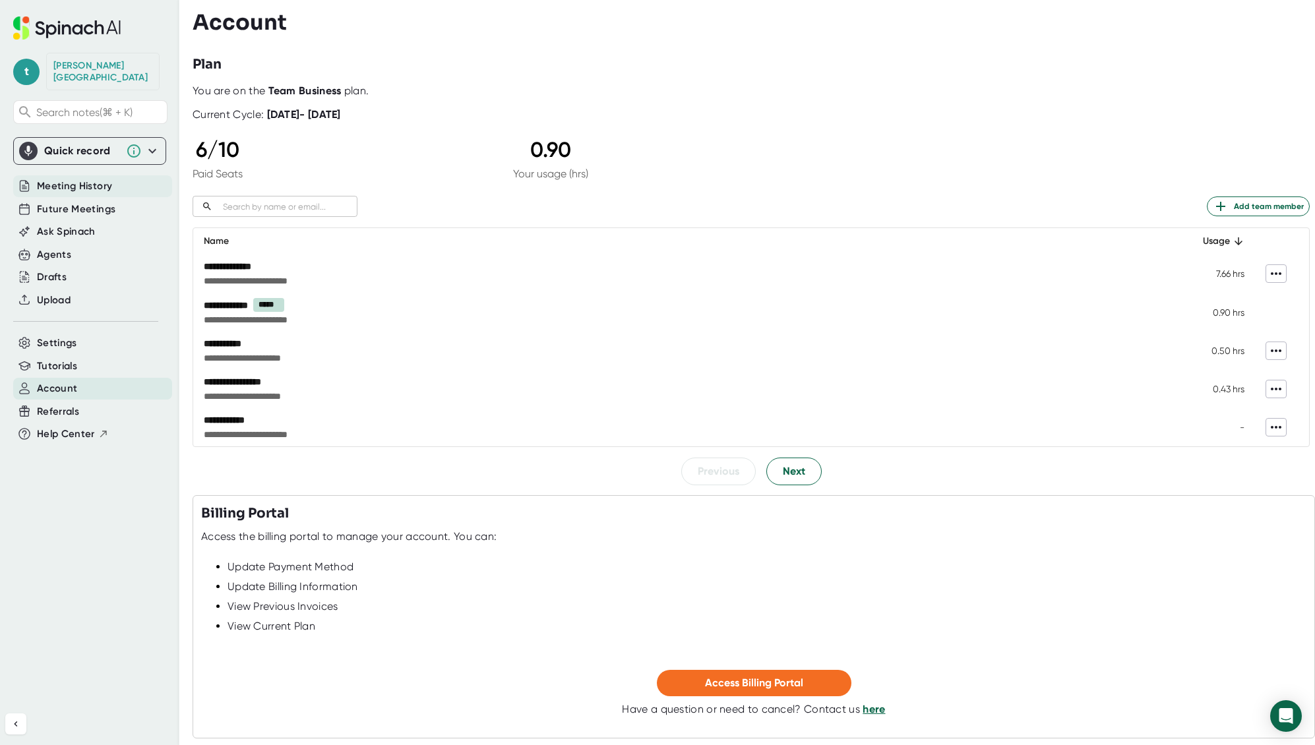
click at [84, 179] on span "Meeting History" at bounding box center [74, 186] width 75 height 15
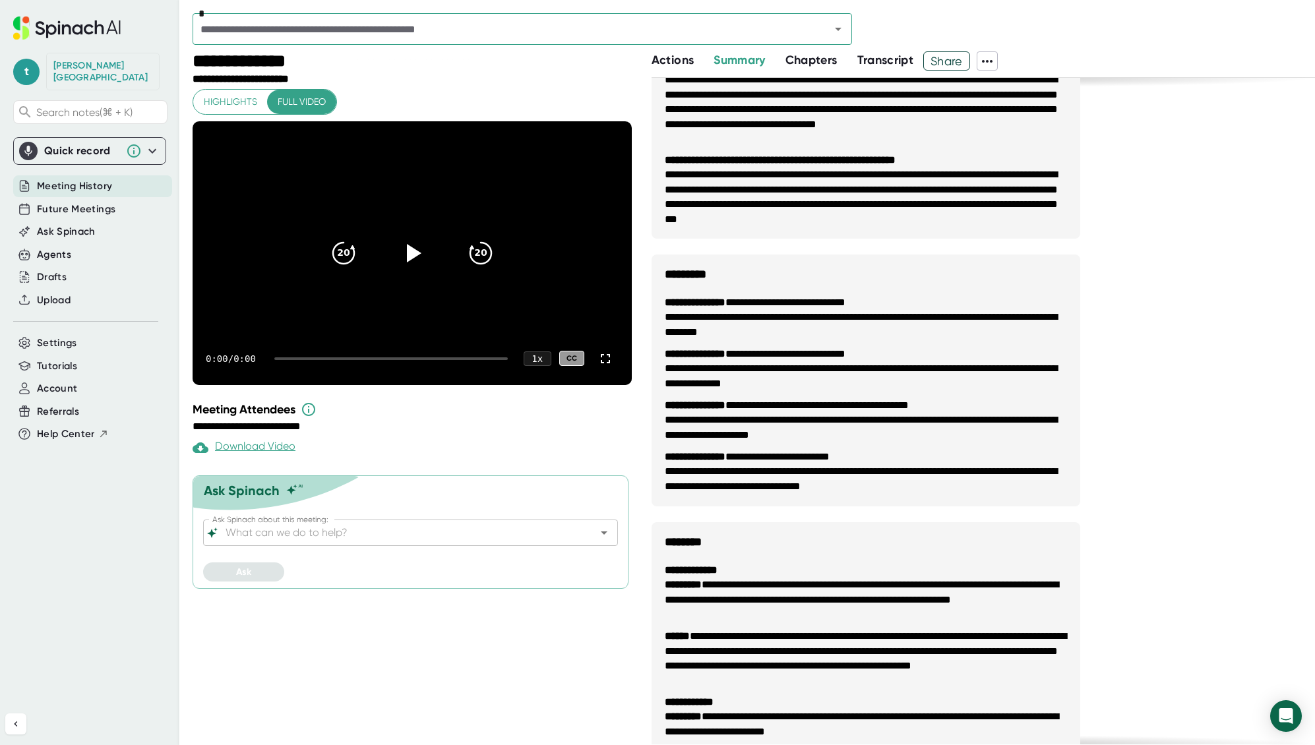
scroll to position [937, 0]
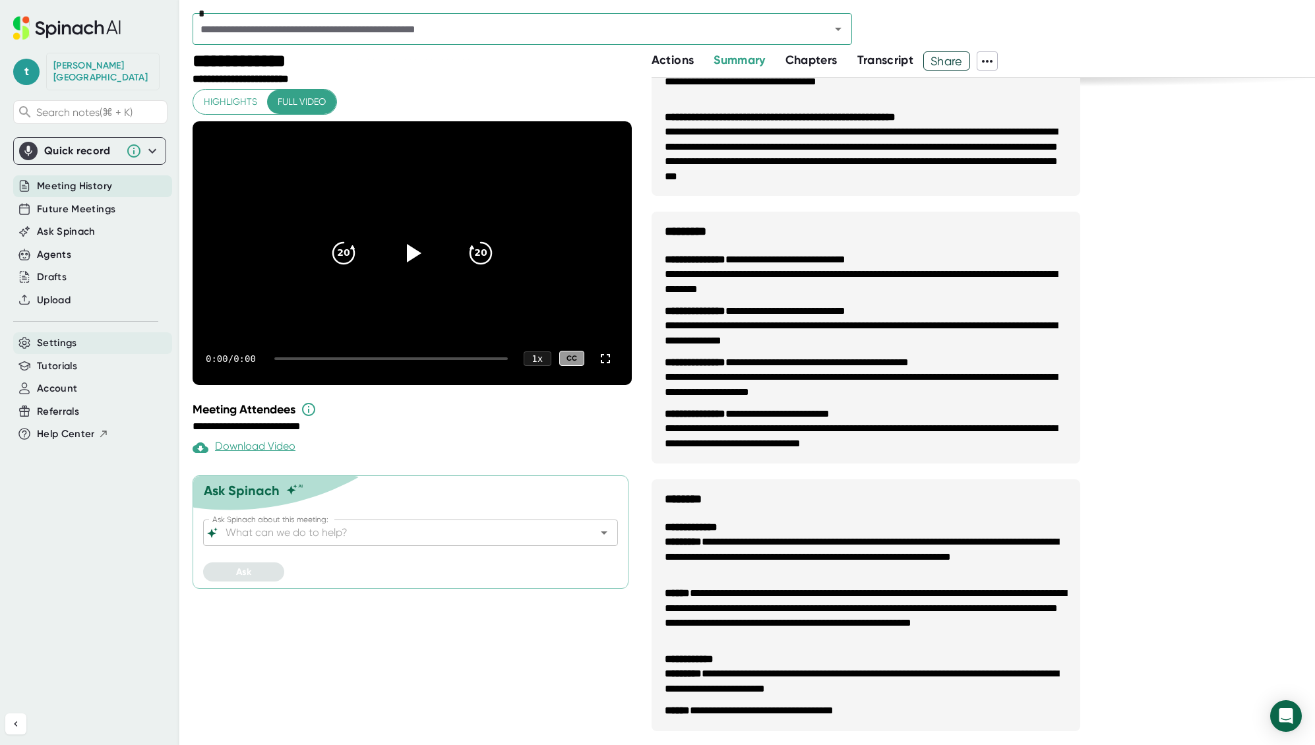
click at [53, 336] on span "Settings" at bounding box center [57, 343] width 40 height 15
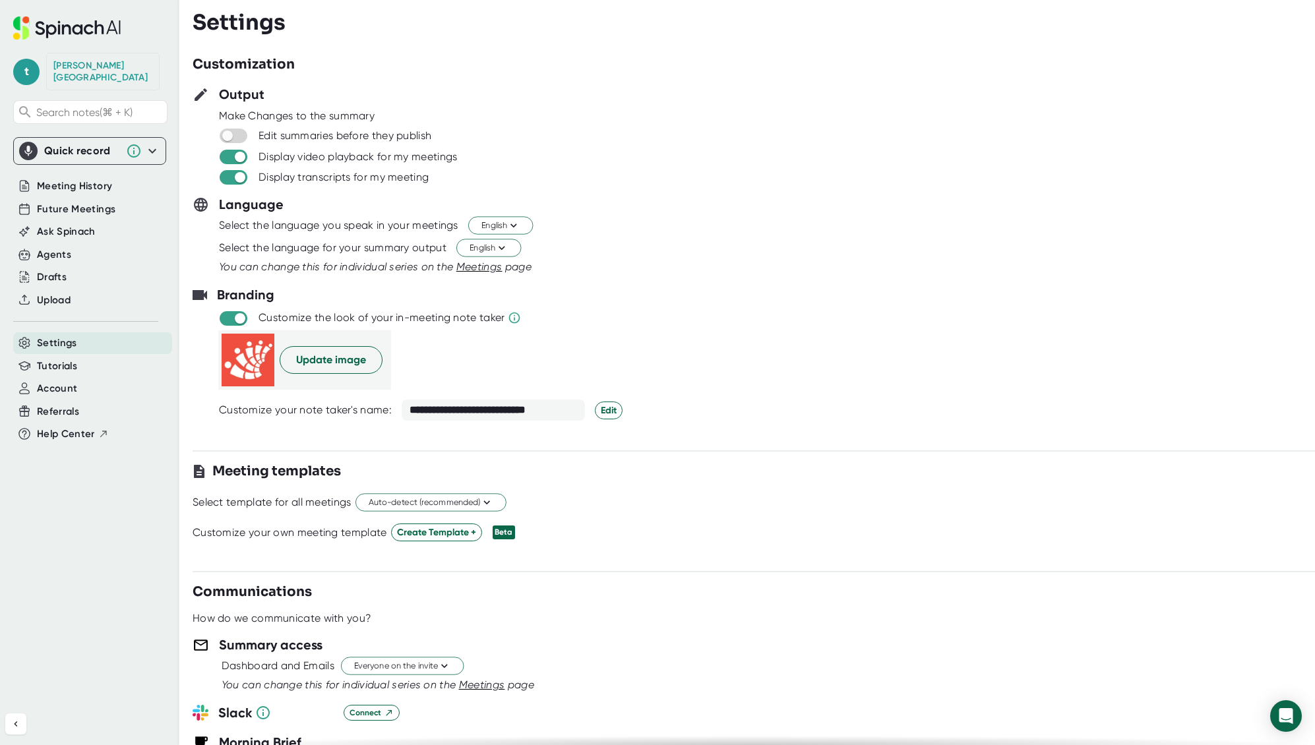
click at [92, 334] on div "Settings" at bounding box center [92, 343] width 159 height 22
click at [87, 202] on span "Future Meetings" at bounding box center [76, 209] width 78 height 15
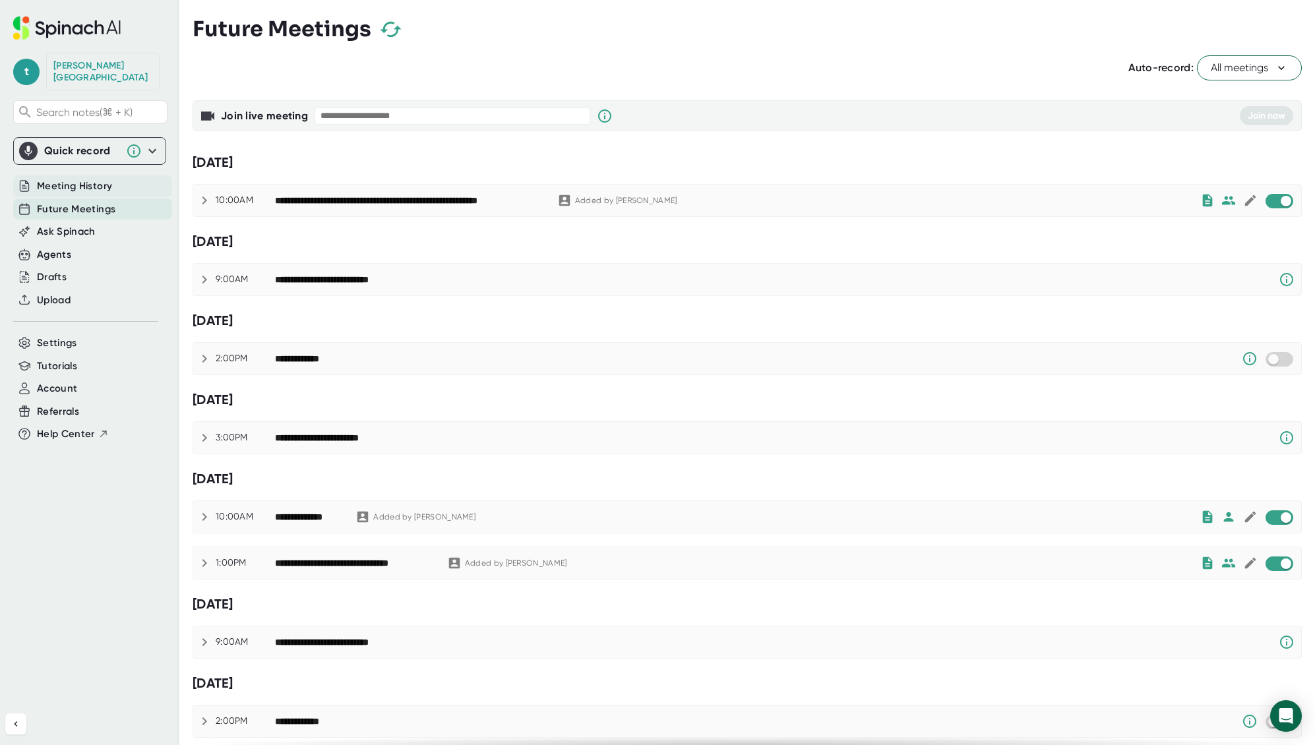
click at [90, 179] on span "Meeting History" at bounding box center [74, 186] width 75 height 15
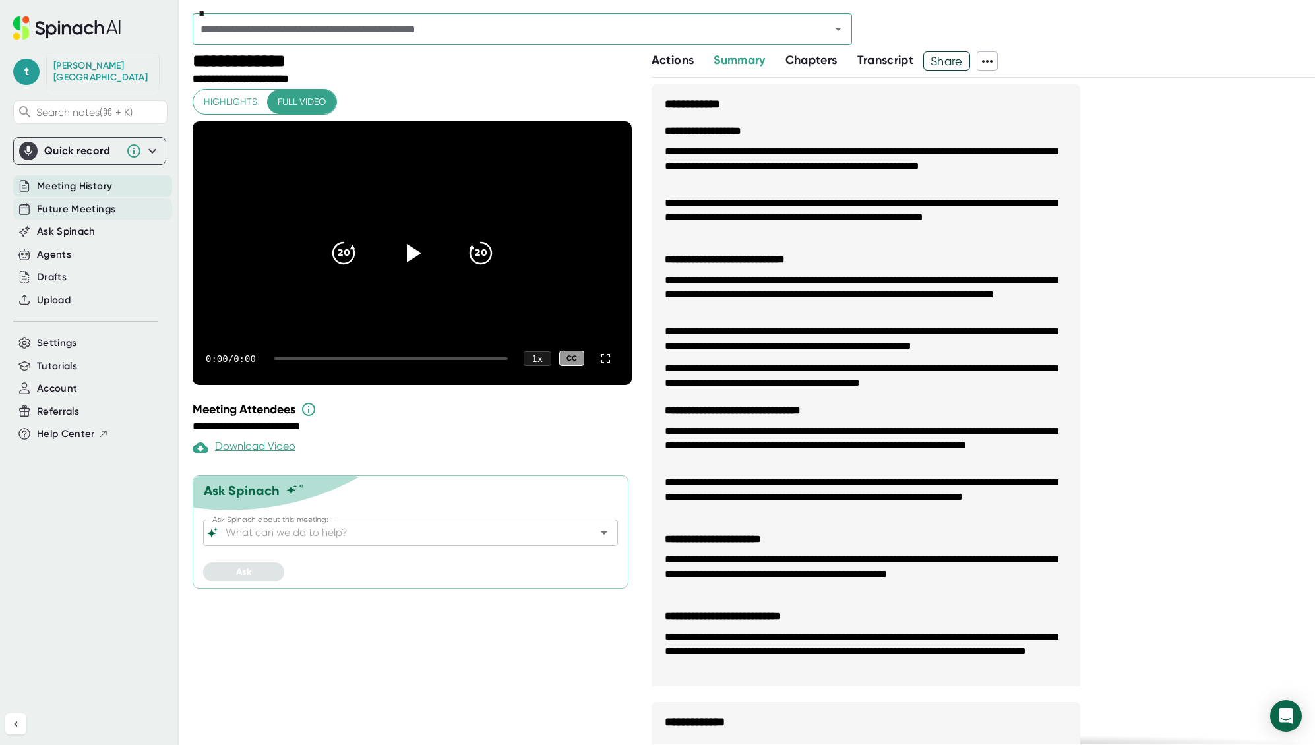
click at [100, 202] on span "Future Meetings" at bounding box center [76, 209] width 78 height 15
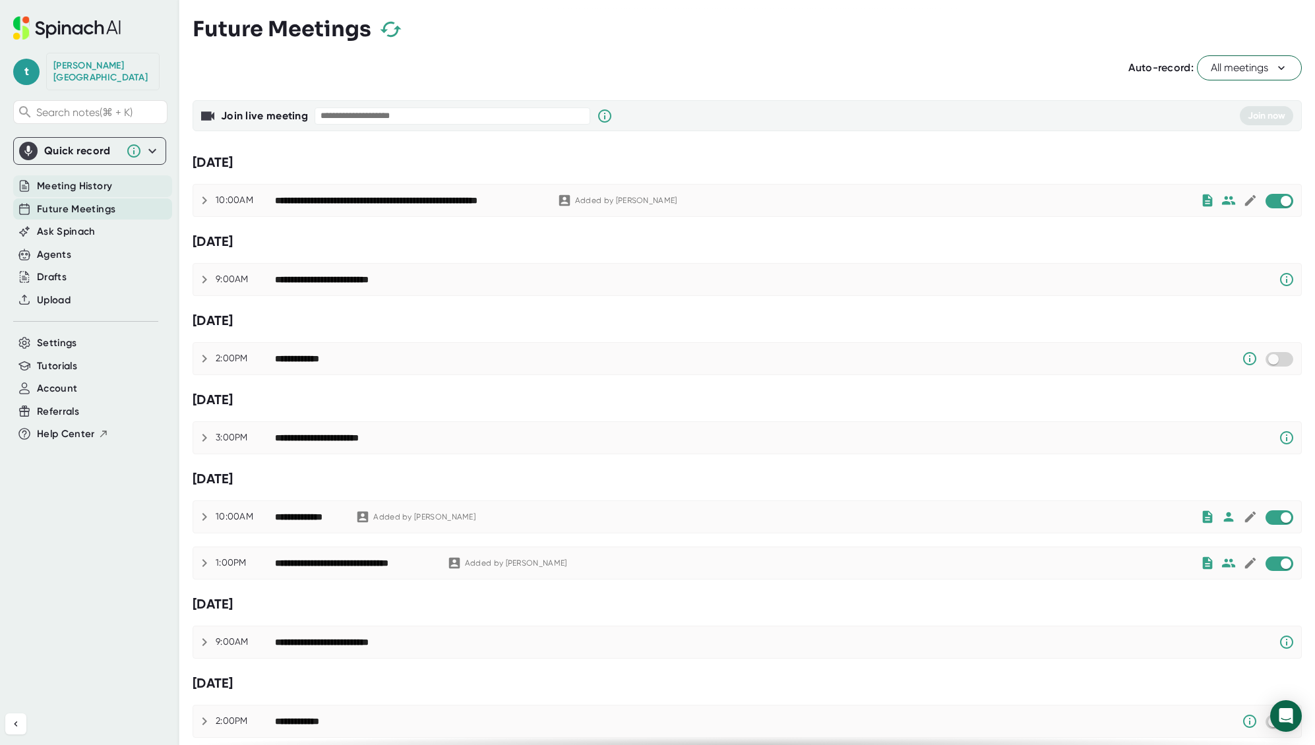
click at [108, 179] on span "Meeting History" at bounding box center [74, 186] width 75 height 15
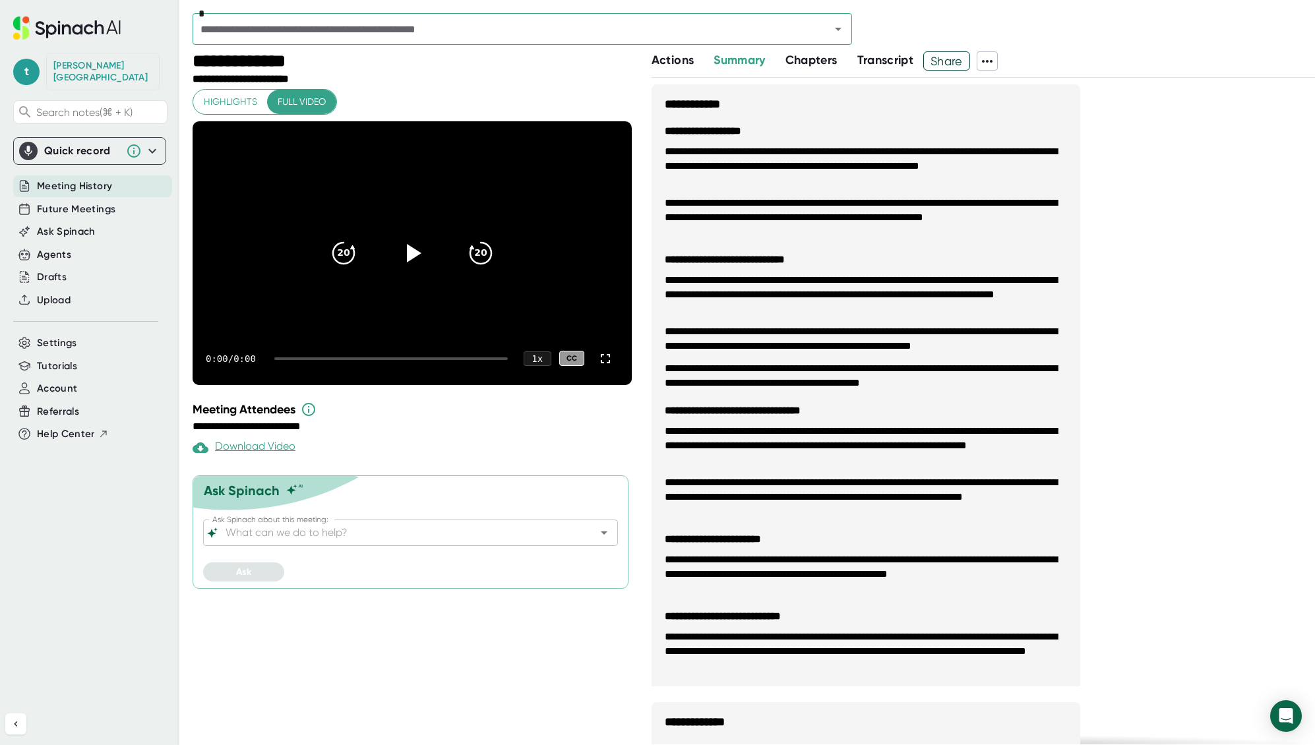
click at [75, 179] on span "Meeting History" at bounding box center [74, 186] width 75 height 15
click at [354, 33] on input "text" at bounding box center [503, 29] width 613 height 18
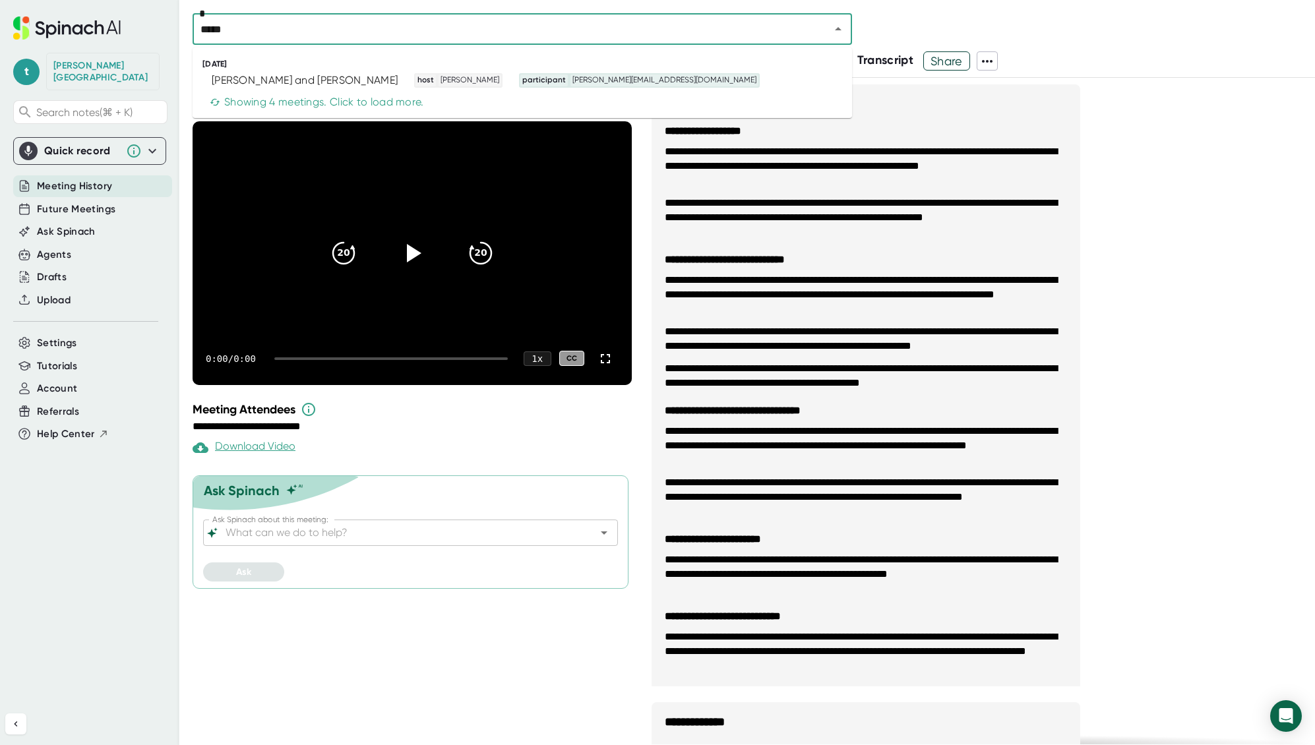
click at [321, 31] on input "*****" at bounding box center [503, 29] width 613 height 18
click at [317, 102] on div "Showing 4 meetings. Click to load more." at bounding box center [317, 102] width 214 height 13
click at [840, 30] on icon "Close" at bounding box center [838, 28] width 7 height 3
type input "*"
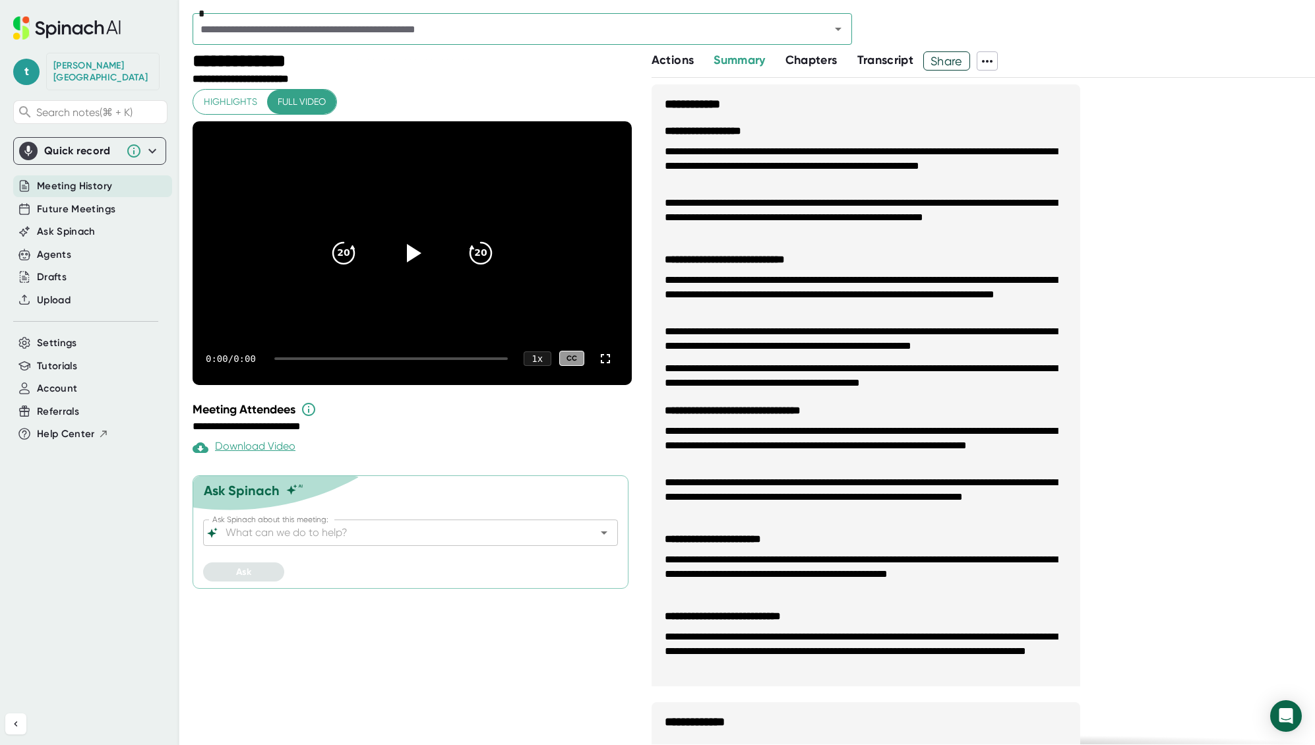
click at [303, 672] on div "**********" at bounding box center [414, 398] width 443 height 694
click at [70, 427] on span "Help Center" at bounding box center [66, 434] width 58 height 15
